Goal: Task Accomplishment & Management: Manage account settings

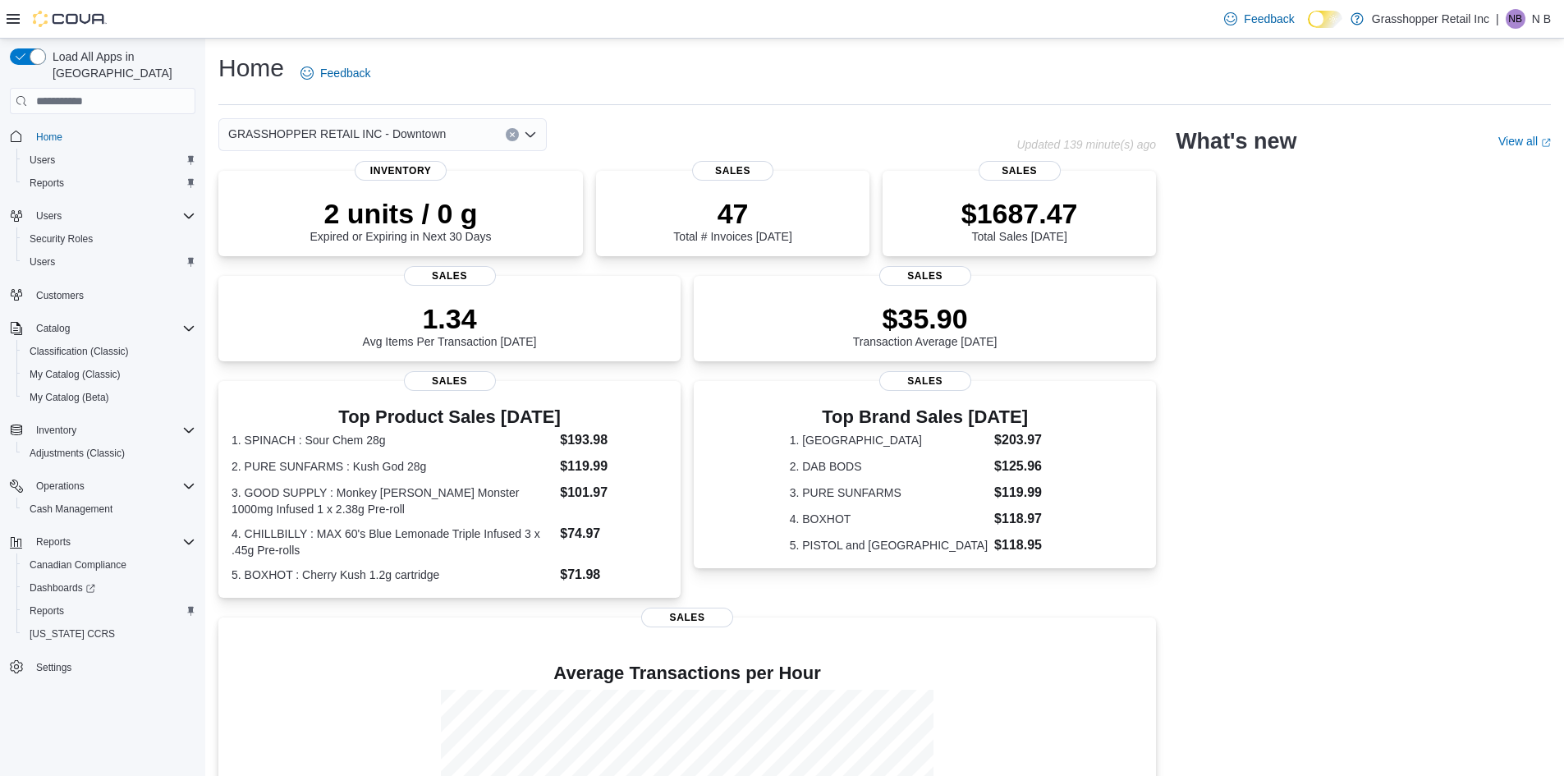
click at [1523, 20] on div "NB" at bounding box center [1516, 19] width 20 height 20
click at [1445, 165] on span "Sign Out" at bounding box center [1445, 161] width 44 height 16
